Goal: Transaction & Acquisition: Purchase product/service

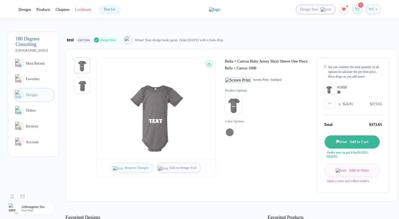
scroll to position [269, 0]
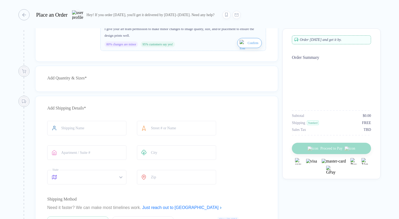
scroll to position [118, 0]
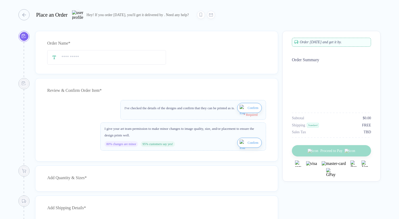
type input "****"
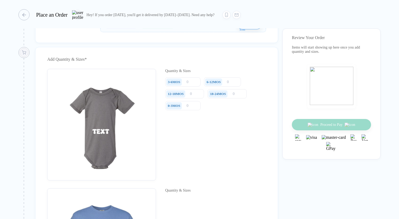
scroll to position [364, 0]
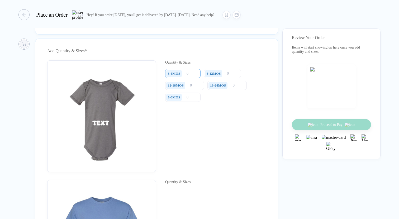
click at [191, 78] on input "number" at bounding box center [182, 73] width 35 height 9
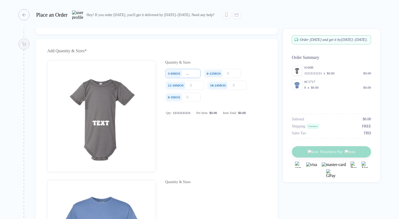
scroll to position [0, 10]
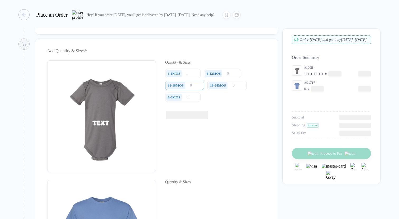
type input "111111111111"
click at [196, 90] on input "number" at bounding box center [184, 85] width 39 height 9
type input "111111"
click at [21, 13] on icon "button" at bounding box center [22, 15] width 4 height 4
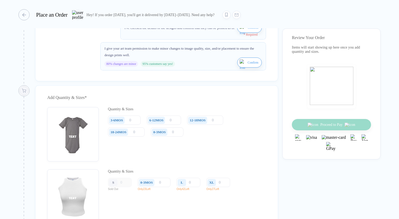
scroll to position [339, 0]
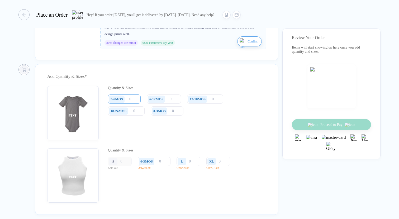
click at [135, 102] on input "number" at bounding box center [124, 98] width 33 height 9
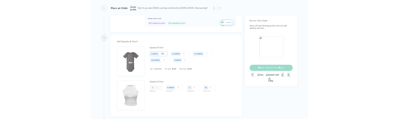
scroll to position [0, 4]
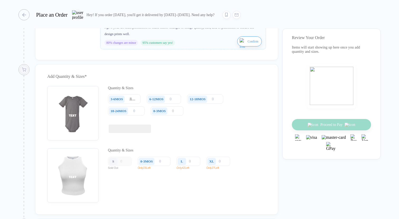
type input "111111111"
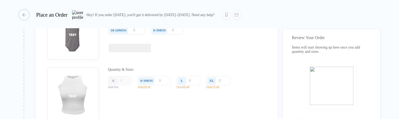
scroll to position [422, 0]
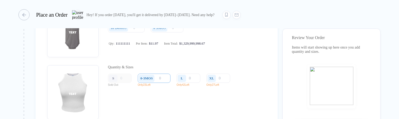
click at [168, 83] on input "number" at bounding box center [154, 78] width 33 height 9
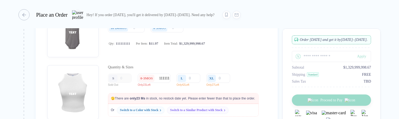
type input "1111111"
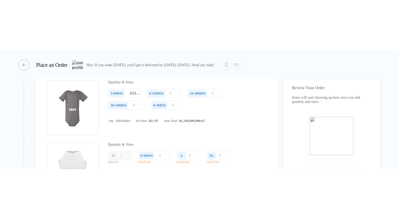
scroll to position [395, 0]
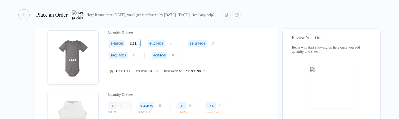
click at [133, 48] on input "111111111" at bounding box center [124, 43] width 33 height 9
click at [272, 60] on div "Add Quantity & Sizes * Quantity & Sizes 3-6MOS 111111111 6-12MOS 12-18MOS 18-24…" at bounding box center [156, 83] width 243 height 151
click at [130, 48] on input "111111111" at bounding box center [124, 43] width 33 height 9
click at [266, 83] on div "Add Quantity & Sizes * Quantity & Sizes 3-6MOS 111111111 6-12MOS 12-18MOS 18-24…" at bounding box center [156, 83] width 243 height 151
click at [131, 48] on input "111111111" at bounding box center [124, 43] width 33 height 9
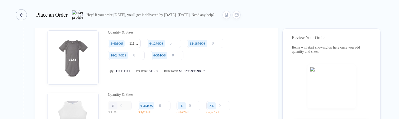
click at [25, 17] on div "button" at bounding box center [21, 14] width 11 height 11
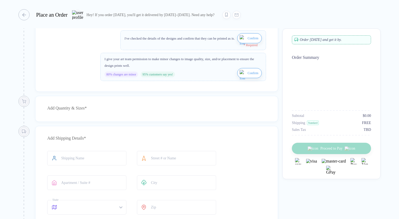
scroll to position [56, 0]
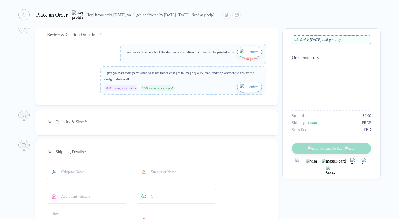
click at [168, 126] on div "Add Quantity & Sizes *" at bounding box center [156, 122] width 219 height 8
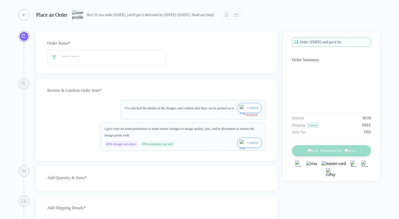
type input "****"
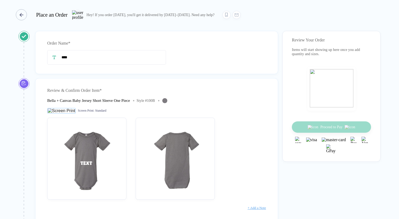
click at [27, 13] on button "button" at bounding box center [22, 14] width 11 height 11
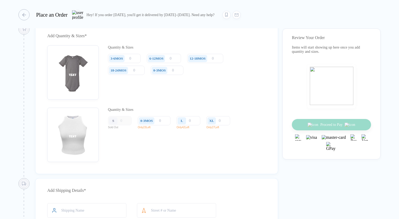
scroll to position [373, 0]
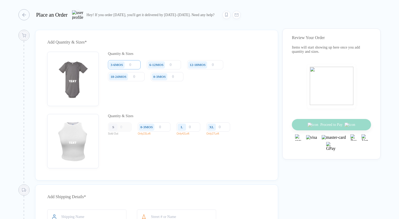
click at [135, 69] on input "number" at bounding box center [124, 64] width 33 height 9
type input "111111111"
click at [138, 69] on input "111111111" at bounding box center [124, 64] width 33 height 9
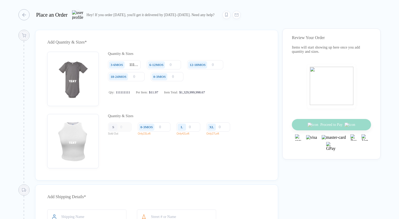
click at [149, 65] on div "Quantity & Sizes 3-6MOS 111111111 6-12MOS 12-18MOS 18-24MOS 0-3MOS Qty: 1111111…" at bounding box center [187, 79] width 158 height 54
click at [135, 69] on input "111111111" at bounding box center [124, 64] width 33 height 9
click at [147, 56] on div "Quantity & Sizes" at bounding box center [187, 54] width 158 height 4
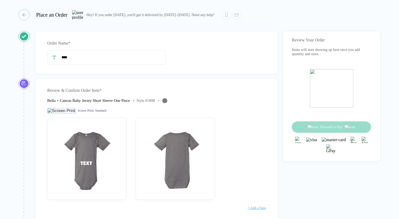
click at [155, 99] on div "Style # 100B" at bounding box center [145, 101] width 18 height 4
copy div "100B"
